Goal: Find specific page/section: Find specific page/section

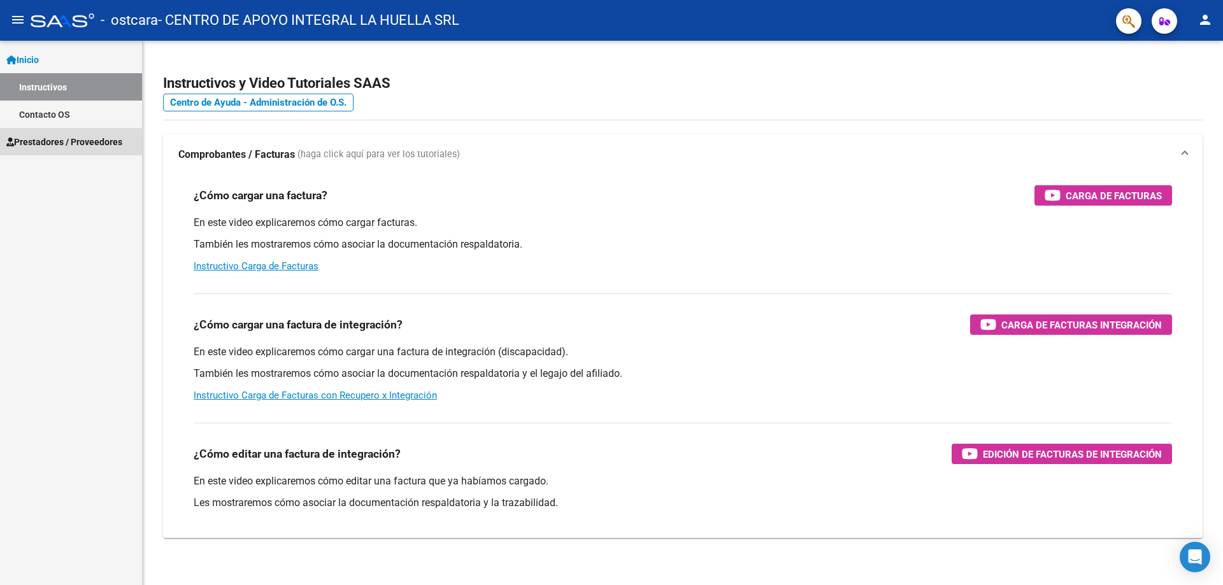
click at [60, 135] on span "Prestadores / Proveedores" at bounding box center [64, 142] width 116 height 14
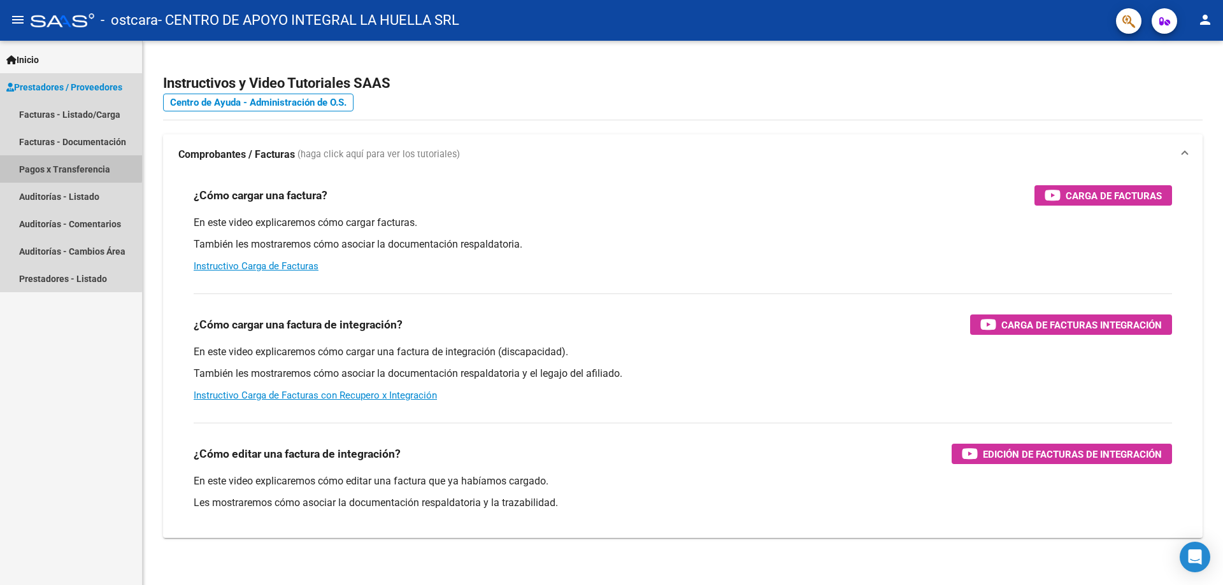
click at [61, 167] on link "Pagos x Transferencia" at bounding box center [71, 168] width 142 height 27
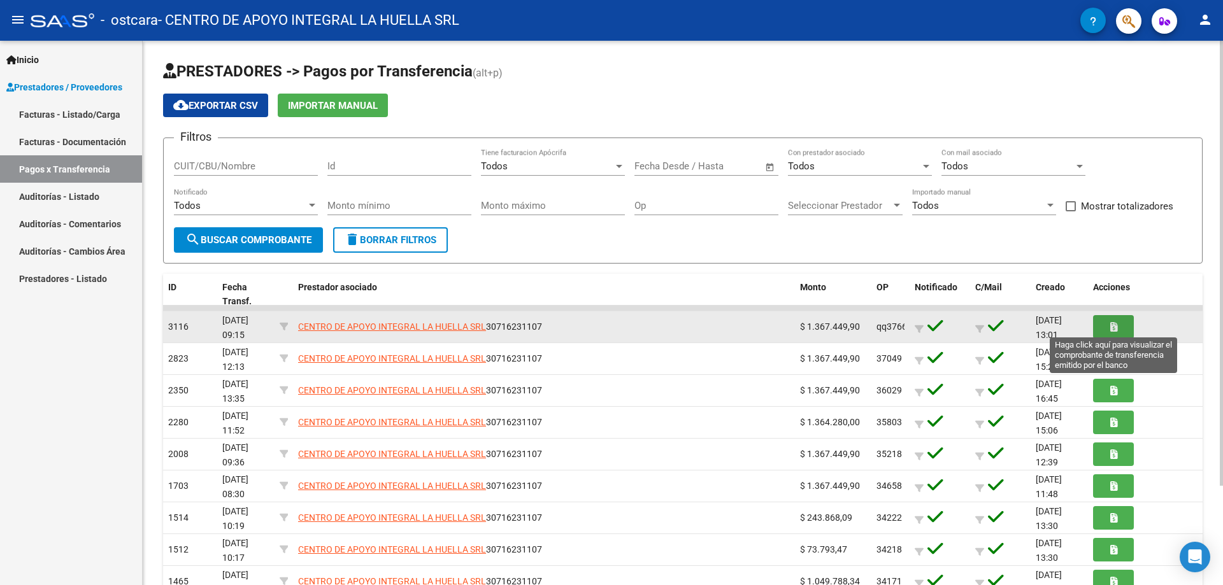
click at [1098, 322] on button "button" at bounding box center [1113, 327] width 41 height 24
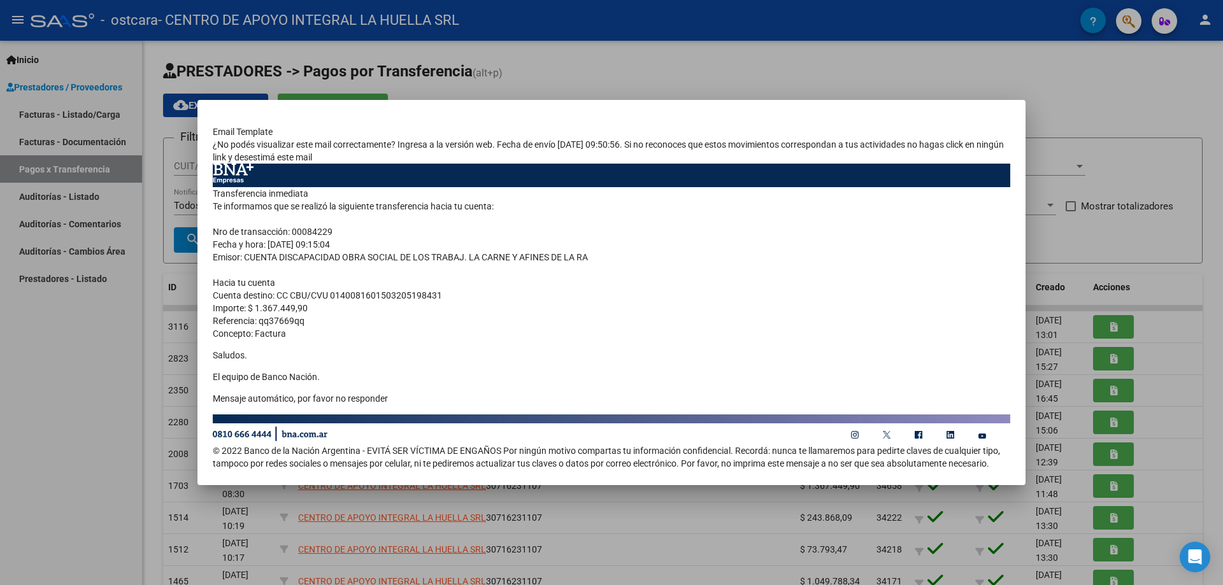
click at [557, 567] on div at bounding box center [611, 292] width 1223 height 585
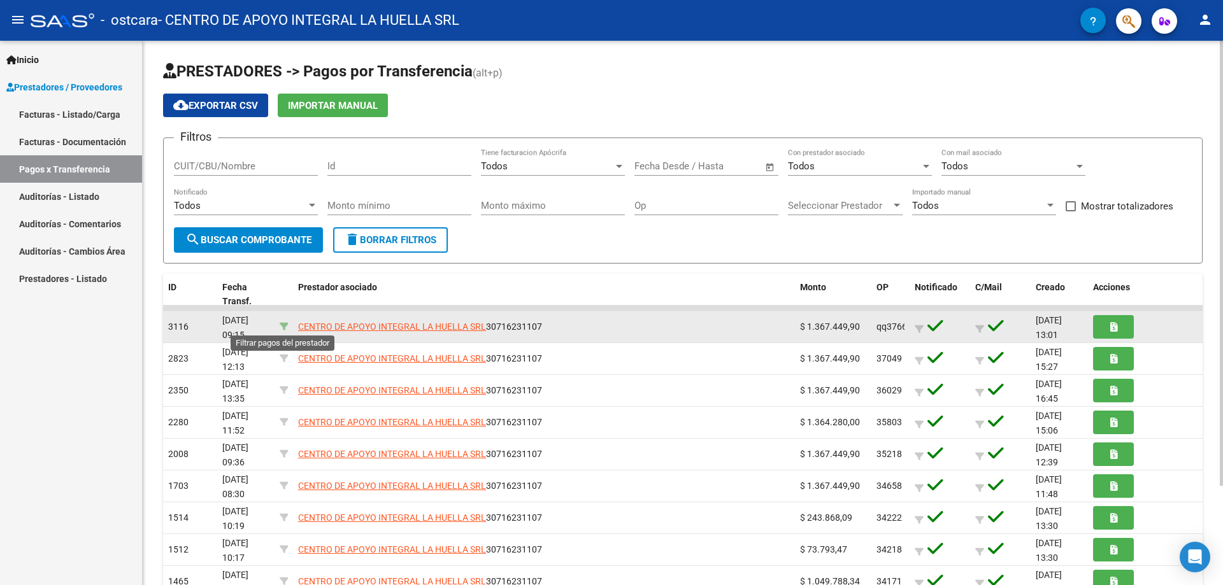
click at [280, 324] on icon at bounding box center [284, 326] width 9 height 9
type input "30716231107"
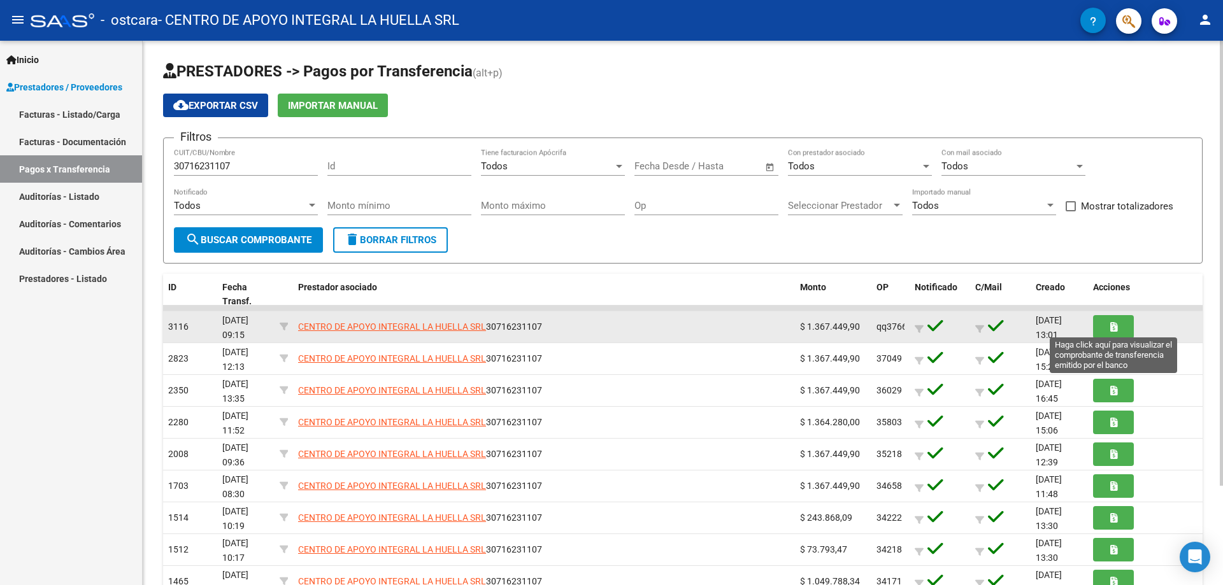
click at [1114, 336] on button "button" at bounding box center [1113, 327] width 41 height 24
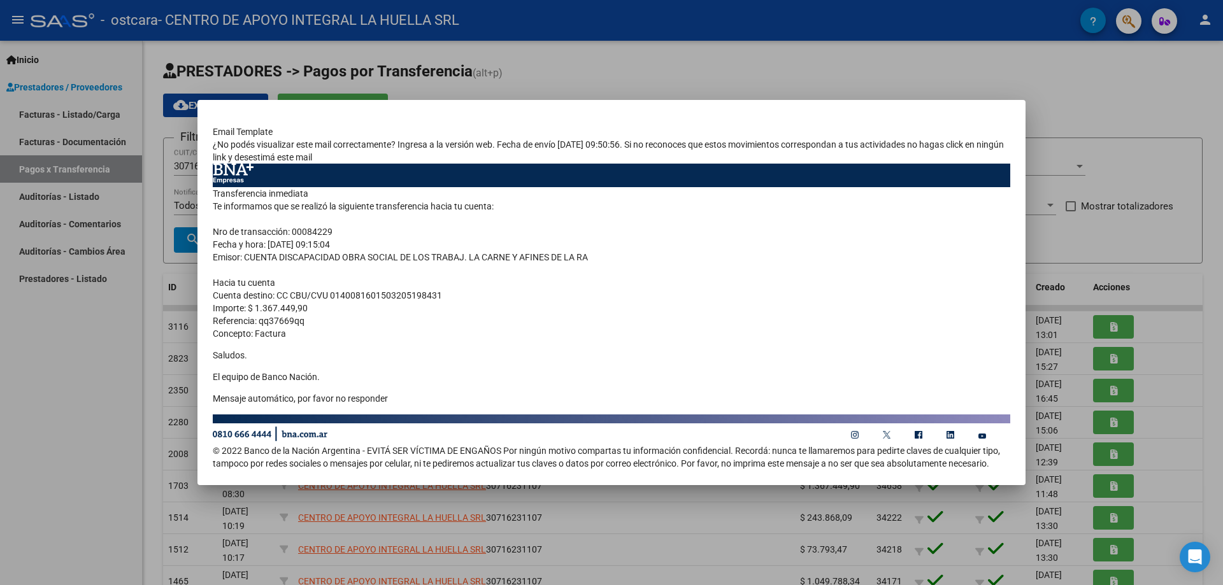
click at [1082, 182] on div at bounding box center [611, 292] width 1223 height 585
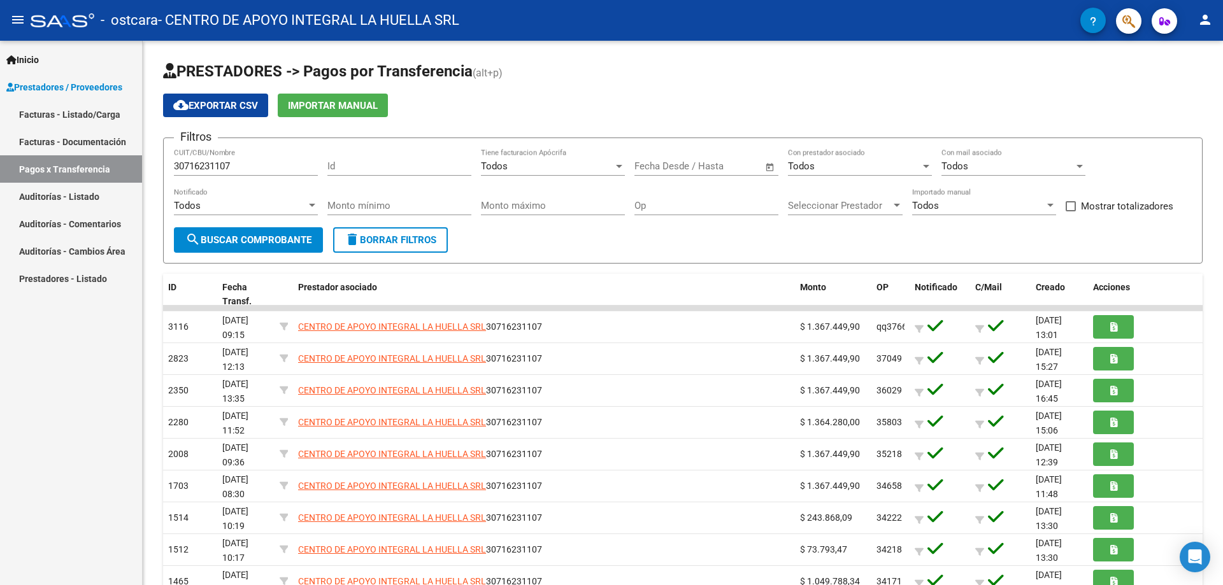
click at [55, 189] on link "Auditorías - Listado" at bounding box center [71, 196] width 142 height 27
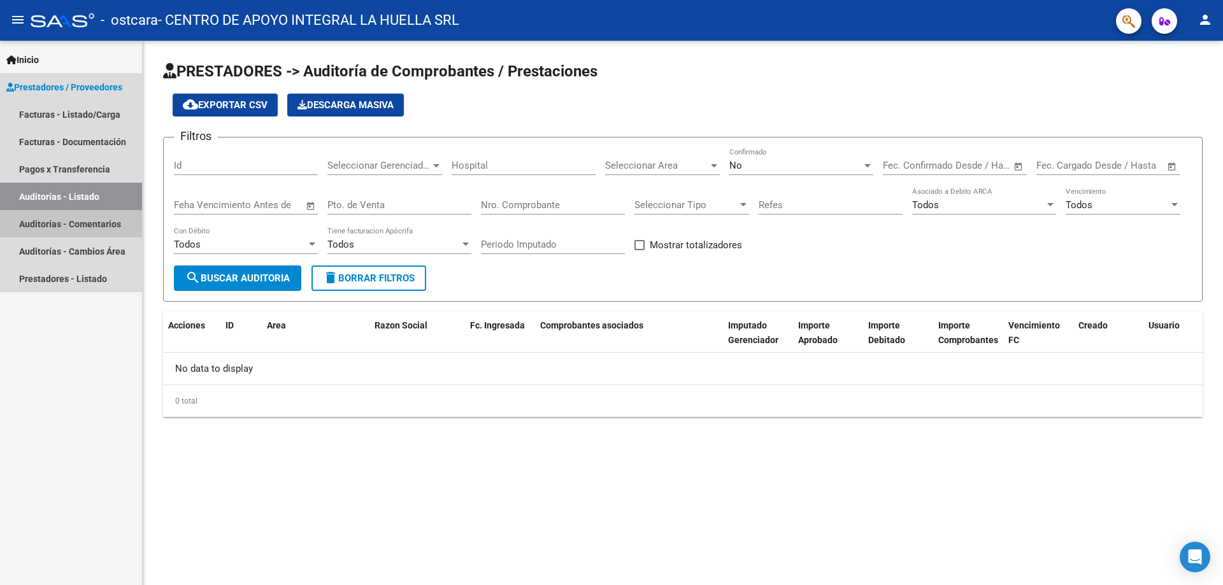
click at [55, 235] on link "Auditorías - Comentarios" at bounding box center [71, 223] width 142 height 27
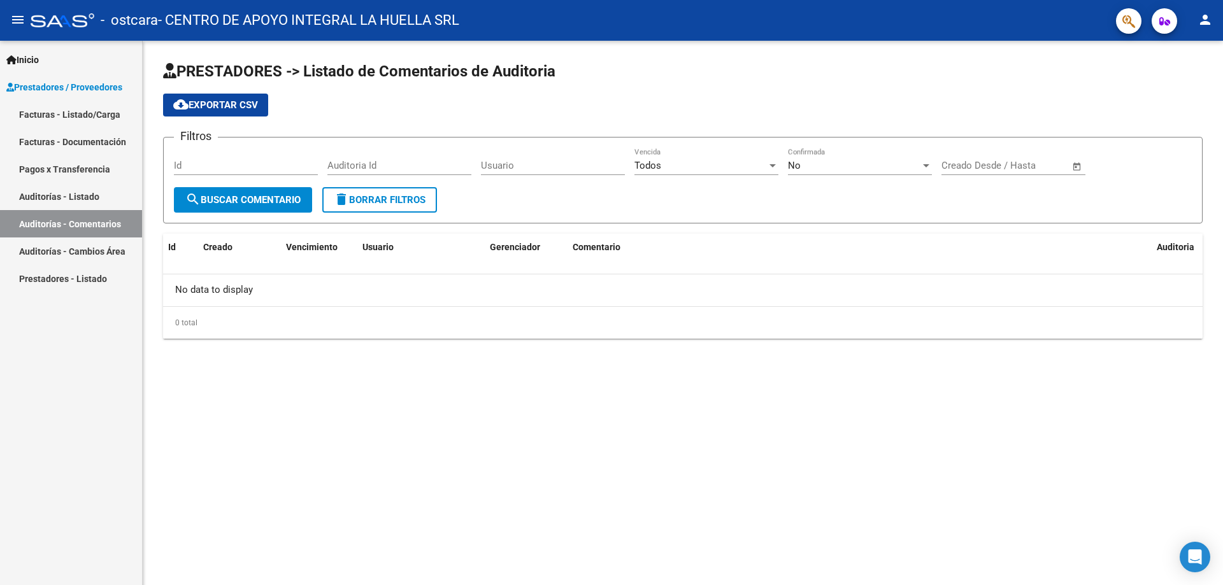
click at [60, 250] on link "Auditorías - Cambios Área" at bounding box center [71, 251] width 142 height 27
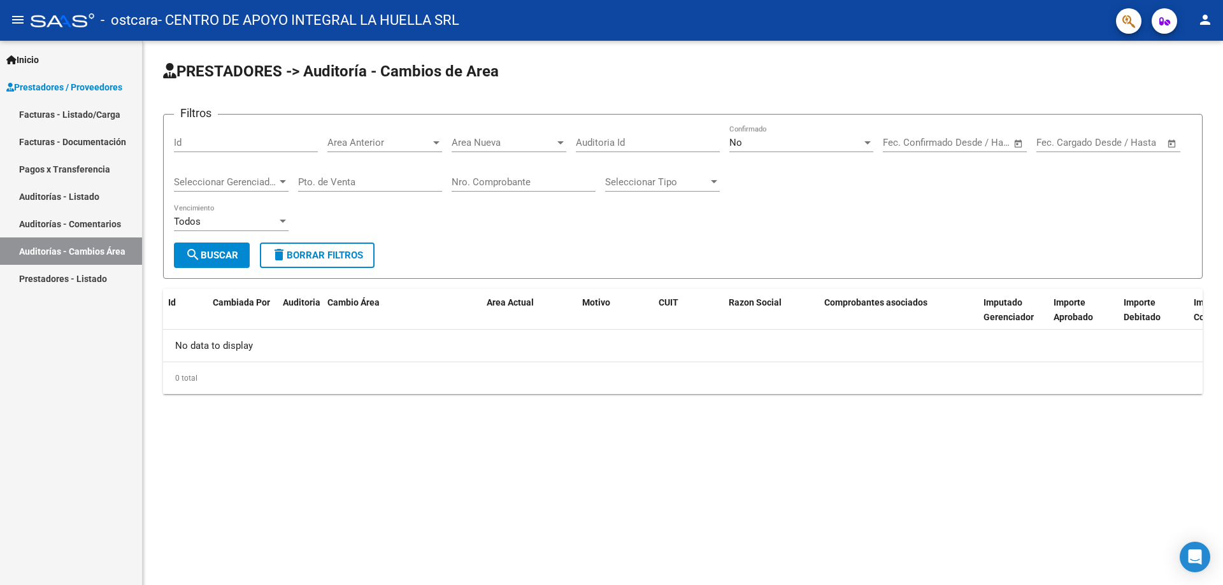
click at [64, 278] on link "Prestadores - Listado" at bounding box center [71, 278] width 142 height 27
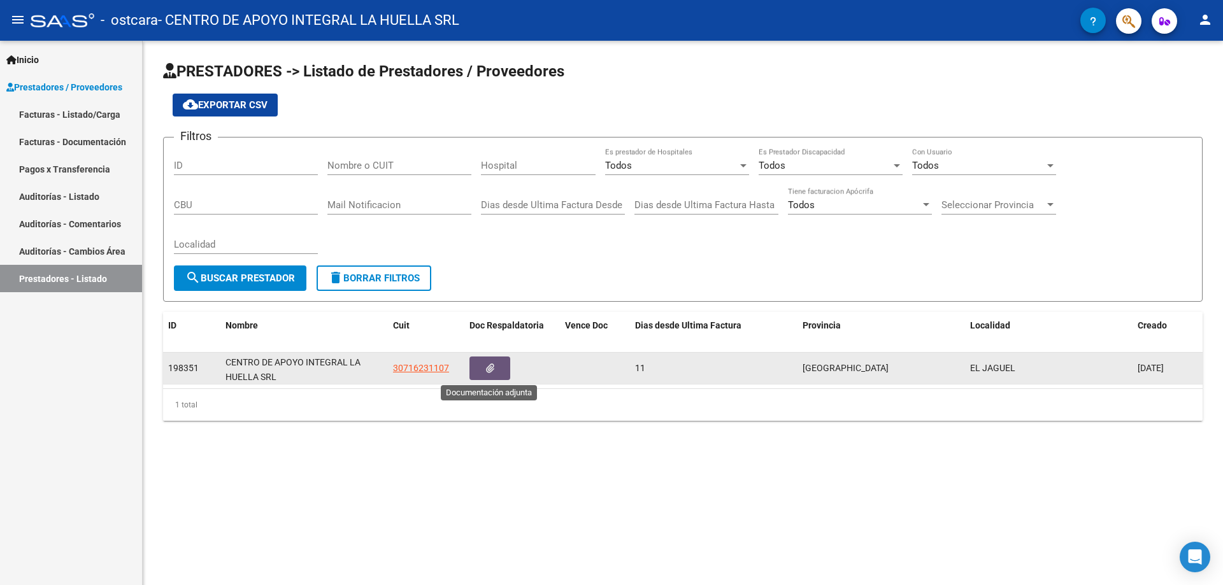
click at [501, 367] on button "button" at bounding box center [489, 369] width 41 height 24
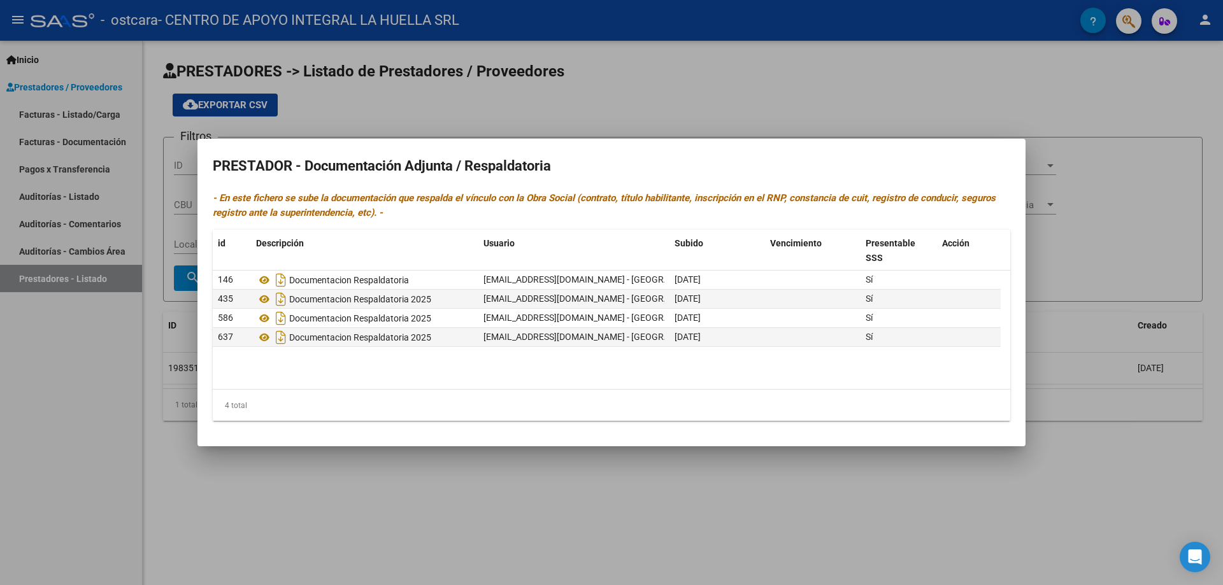
click at [302, 513] on div at bounding box center [611, 292] width 1223 height 585
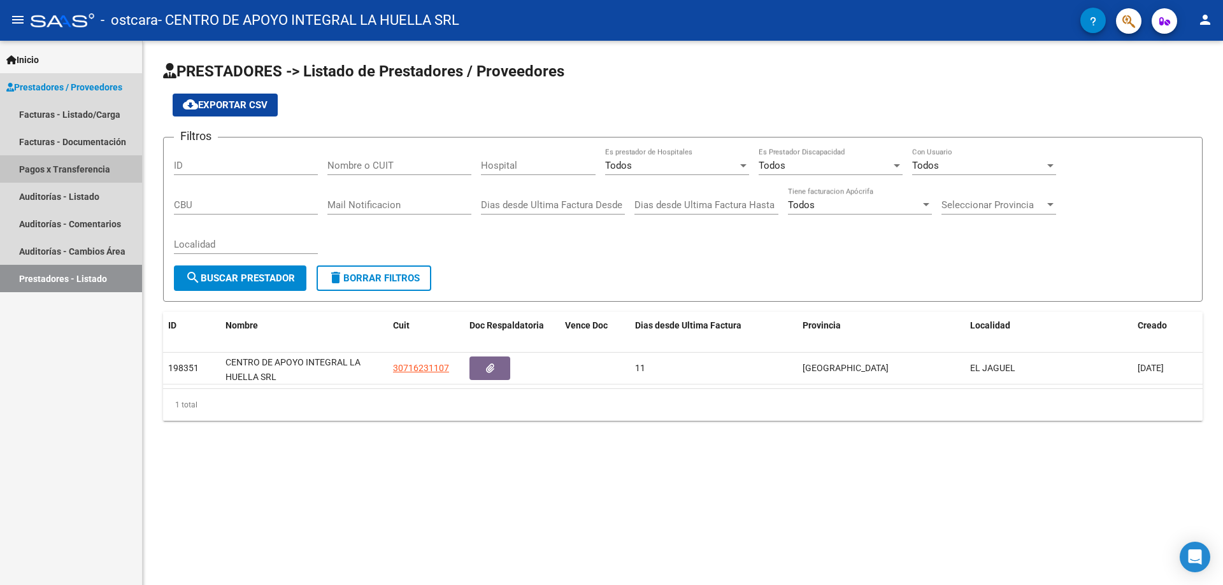
click at [42, 171] on link "Pagos x Transferencia" at bounding box center [71, 168] width 142 height 27
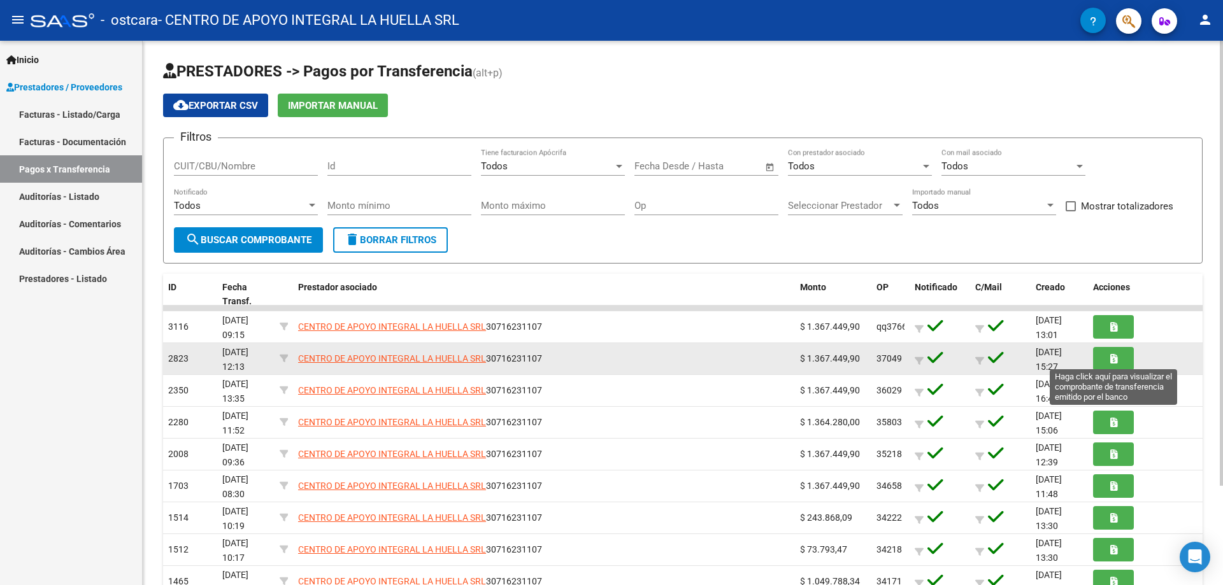
click at [1108, 353] on button "button" at bounding box center [1113, 359] width 41 height 24
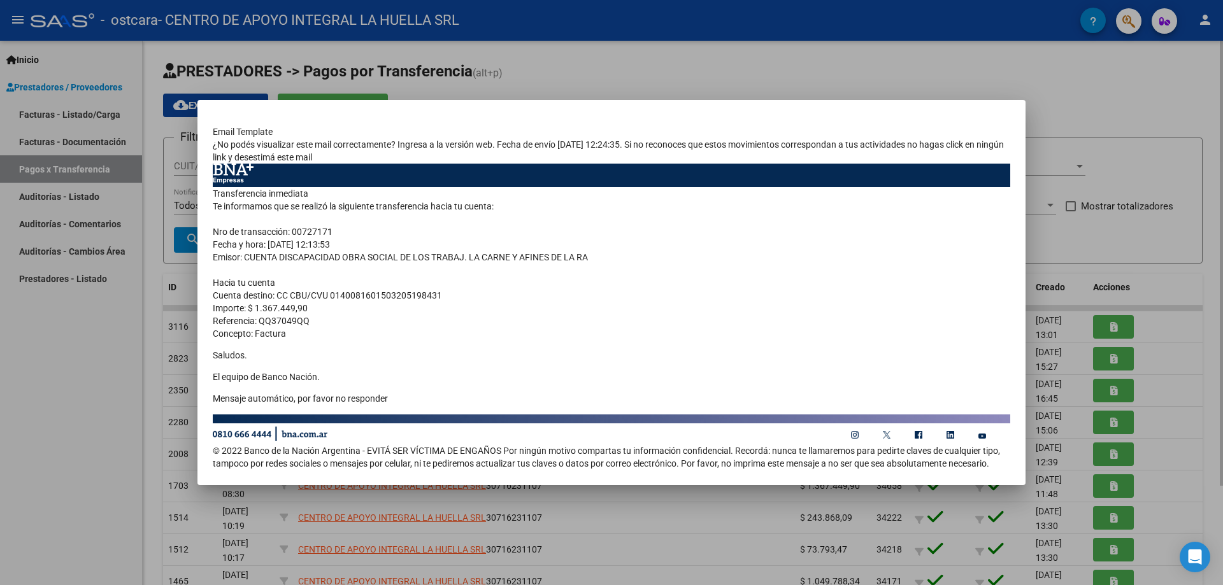
click at [623, 48] on div at bounding box center [611, 292] width 1223 height 585
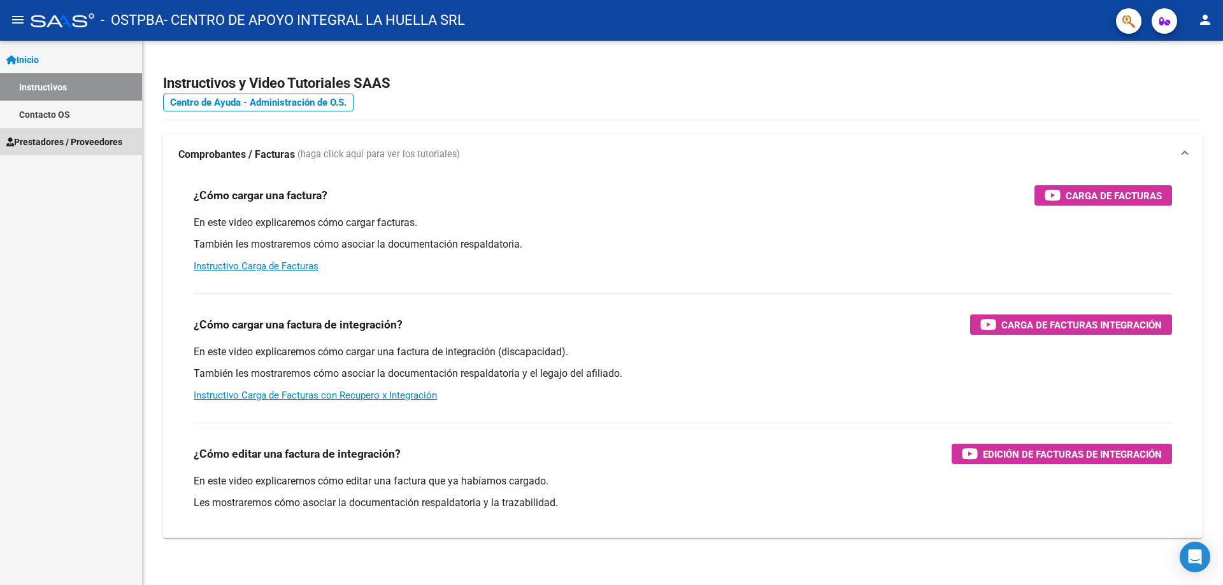
click at [27, 142] on span "Prestadores / Proveedores" at bounding box center [64, 142] width 116 height 14
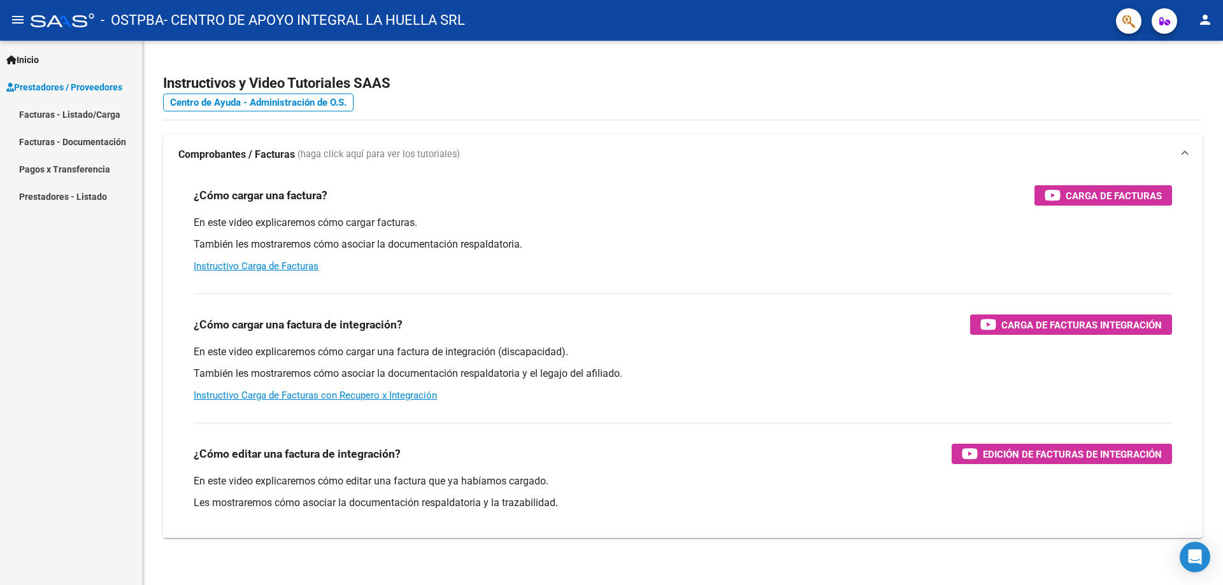
click at [55, 173] on link "Pagos x Transferencia" at bounding box center [71, 168] width 142 height 27
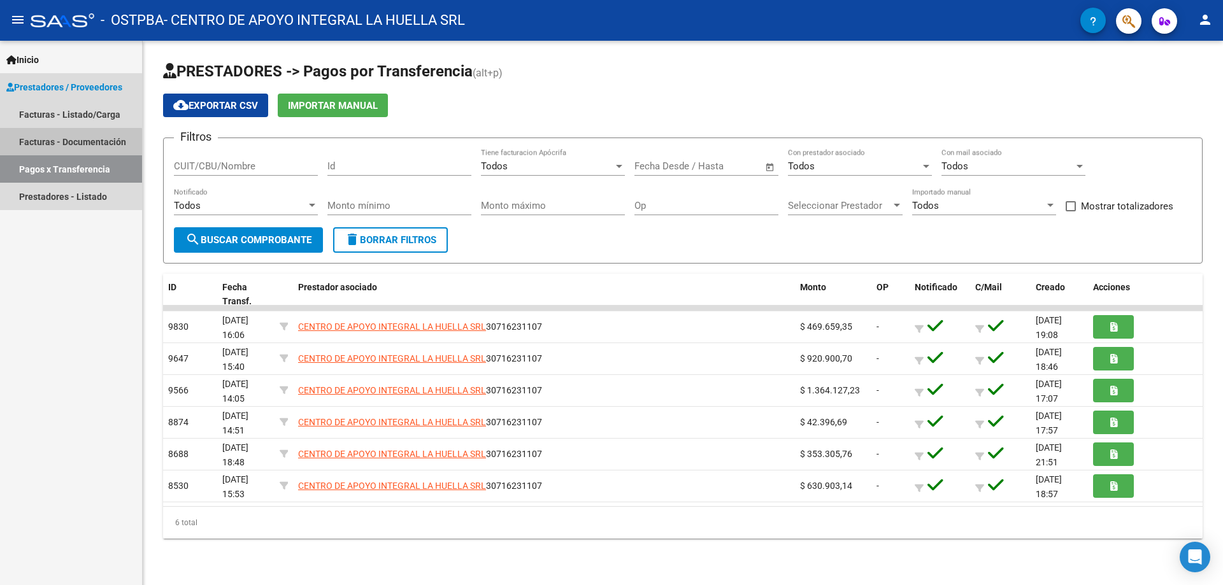
click at [45, 153] on link "Facturas - Documentación" at bounding box center [71, 141] width 142 height 27
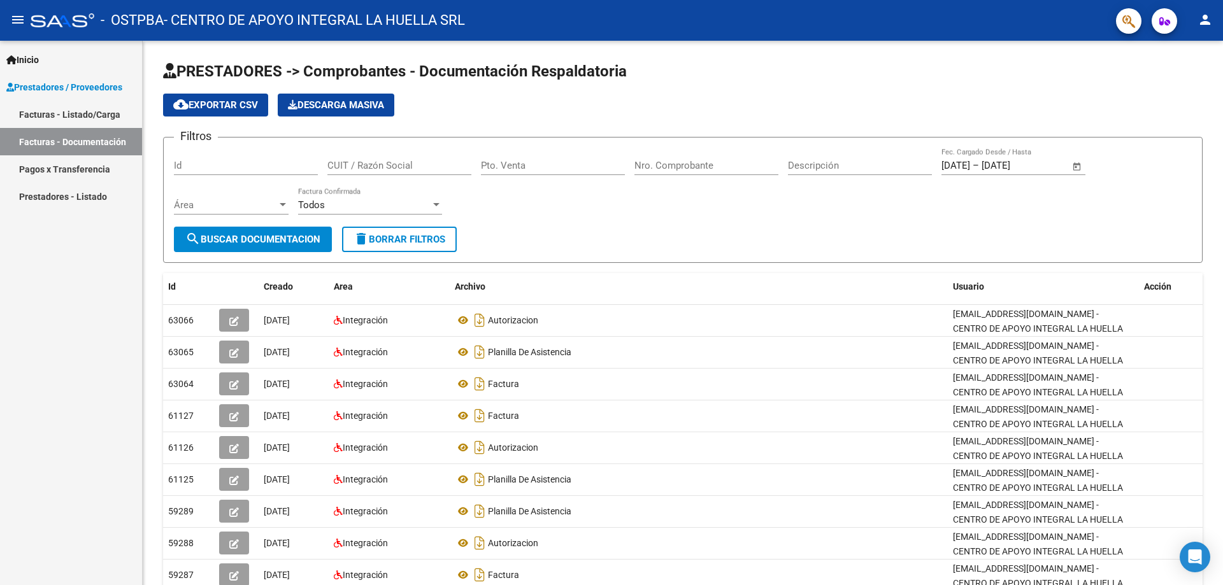
click at [57, 115] on link "Facturas - Listado/Carga" at bounding box center [71, 114] width 142 height 27
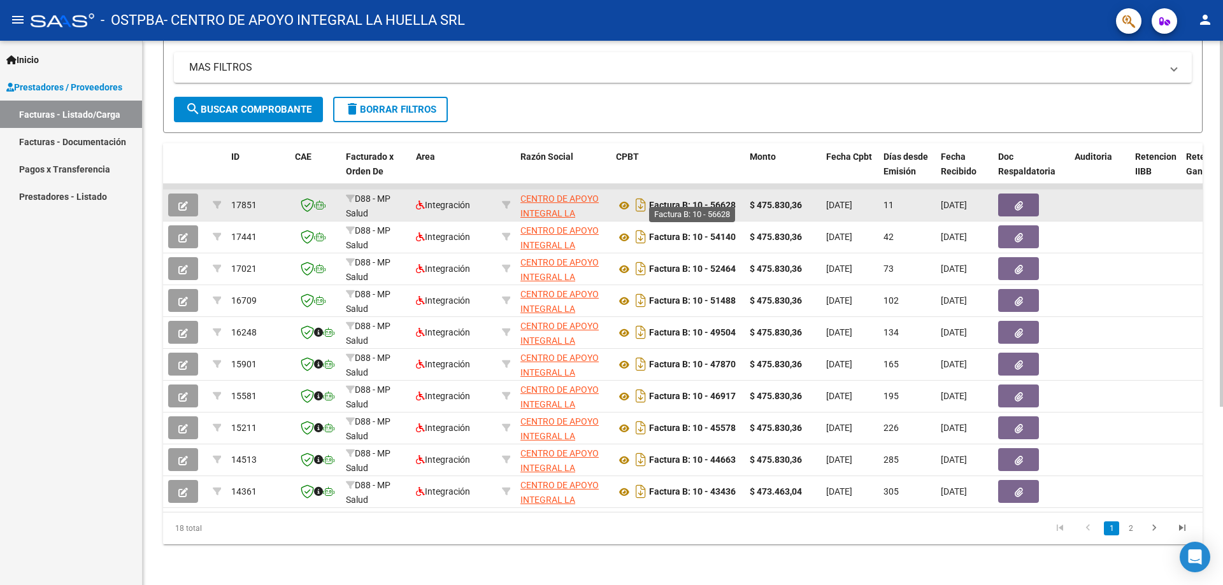
click at [718, 201] on strong "Factura B: 10 - 56628" at bounding box center [692, 206] width 87 height 10
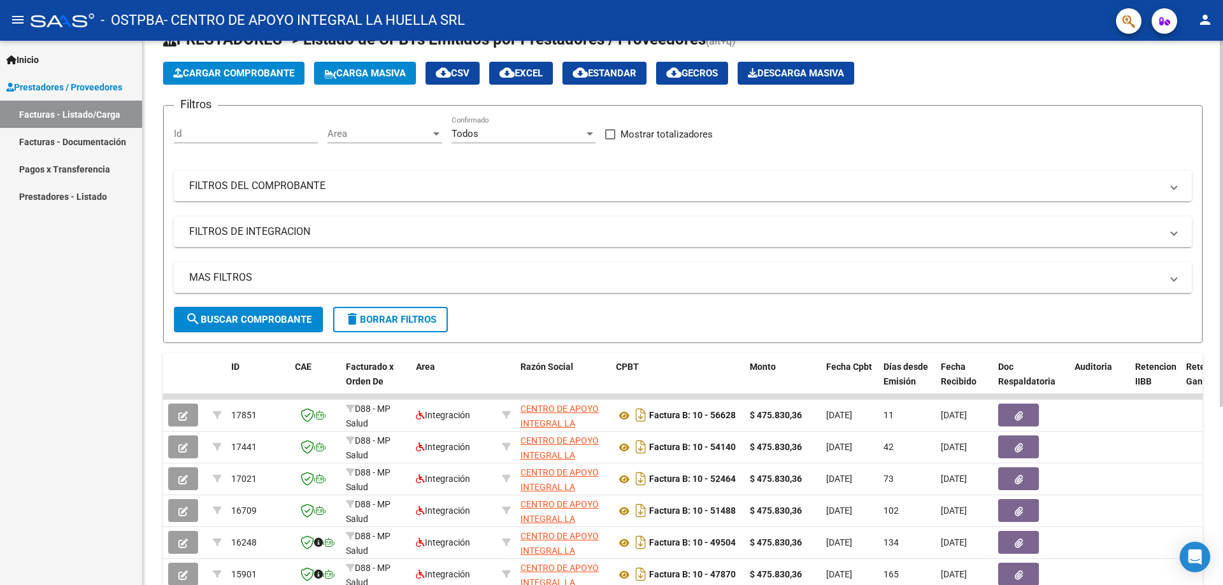
scroll to position [138, 0]
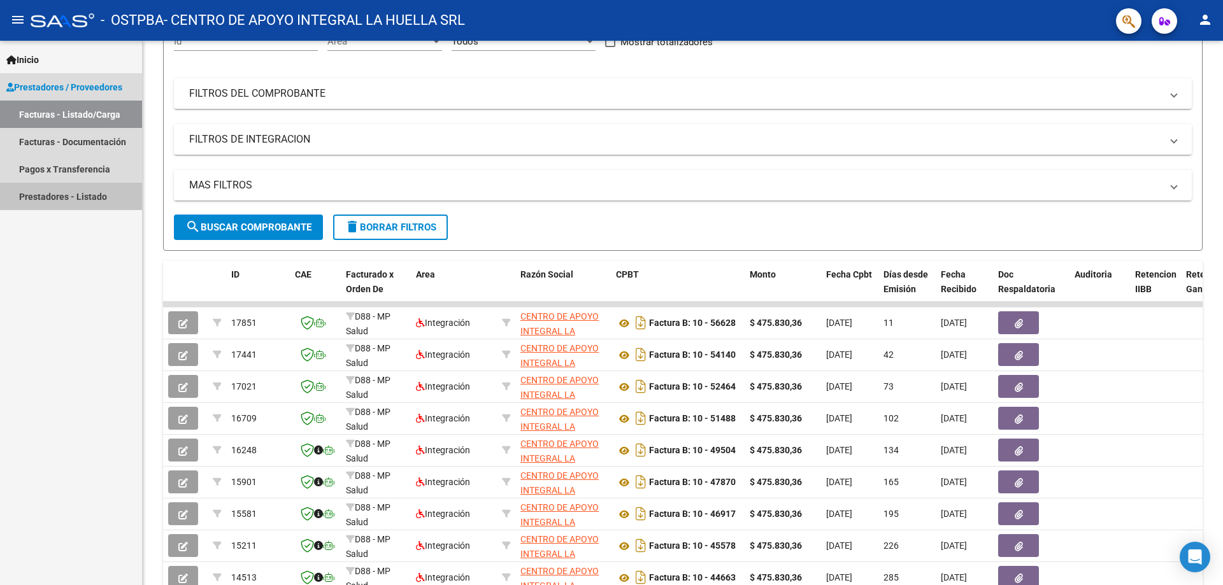
click at [88, 206] on link "Prestadores - Listado" at bounding box center [71, 196] width 142 height 27
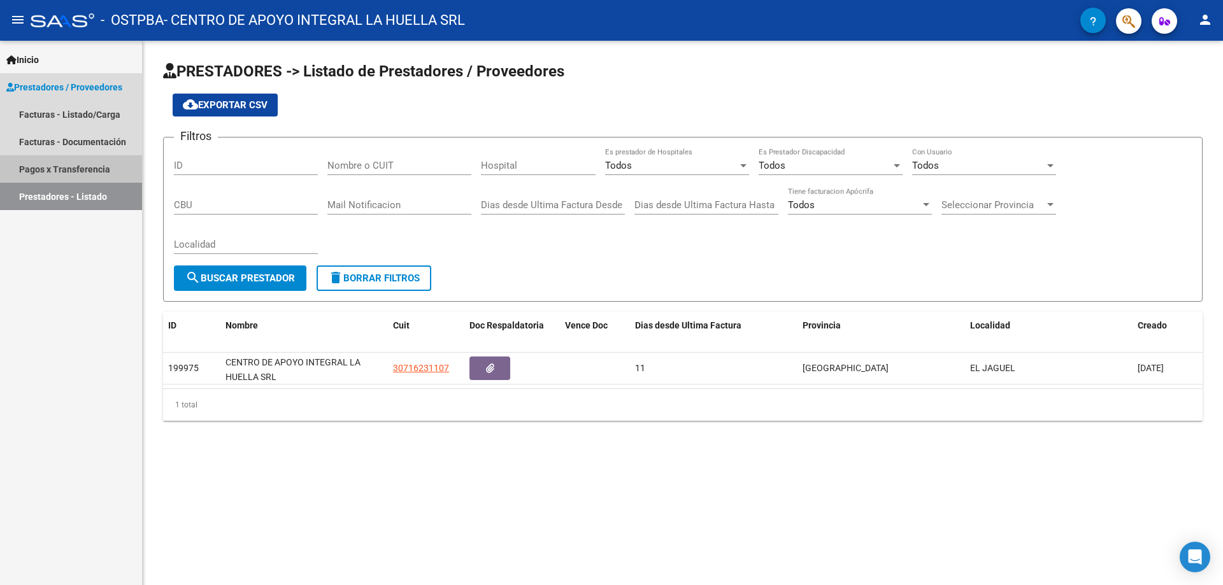
click at [55, 173] on link "Pagos x Transferencia" at bounding box center [71, 168] width 142 height 27
